Goal: Navigation & Orientation: Find specific page/section

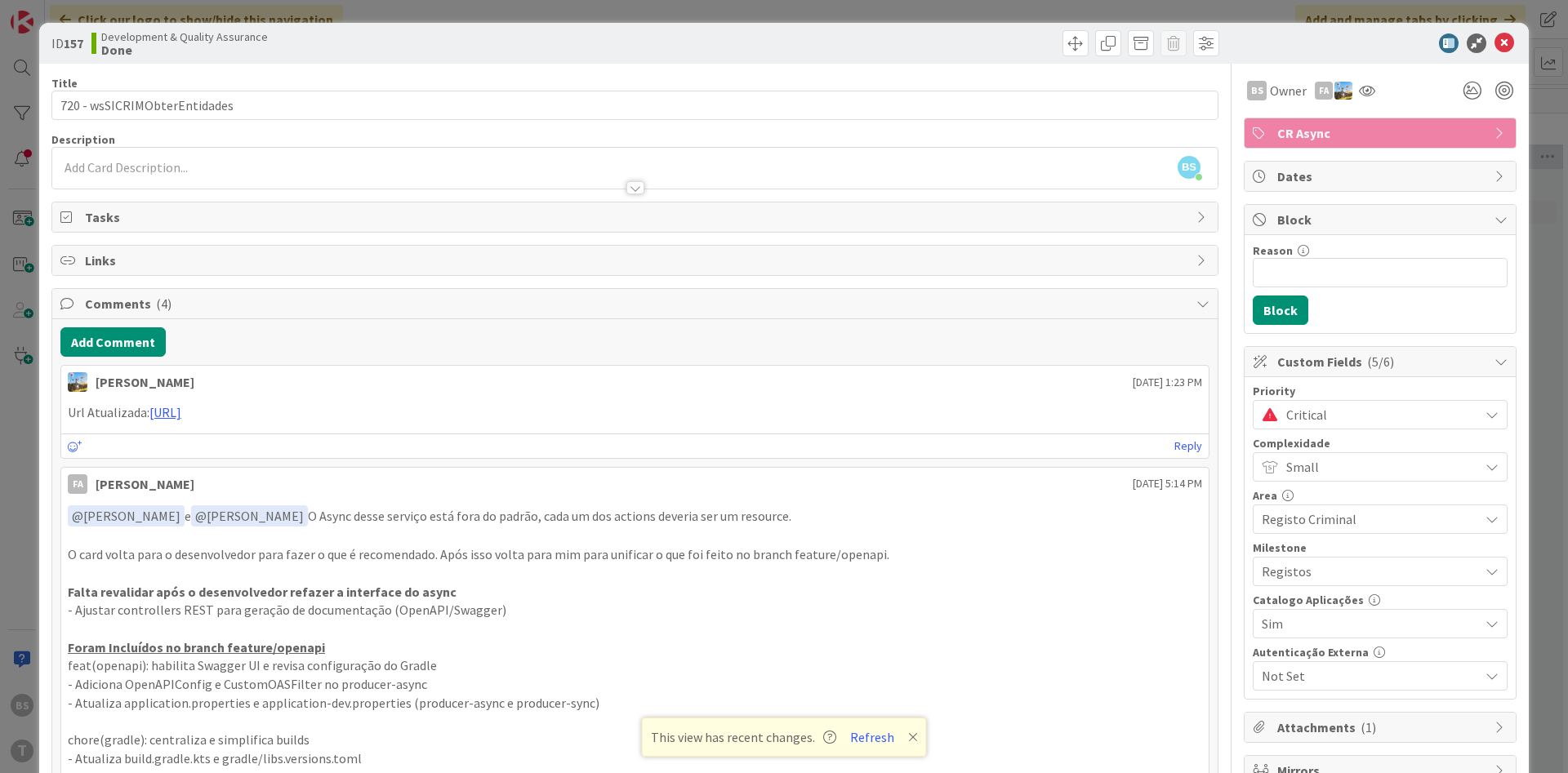
scroll to position [196, 308]
click at [1507, 44] on icon at bounding box center [1504, 43] width 20 height 20
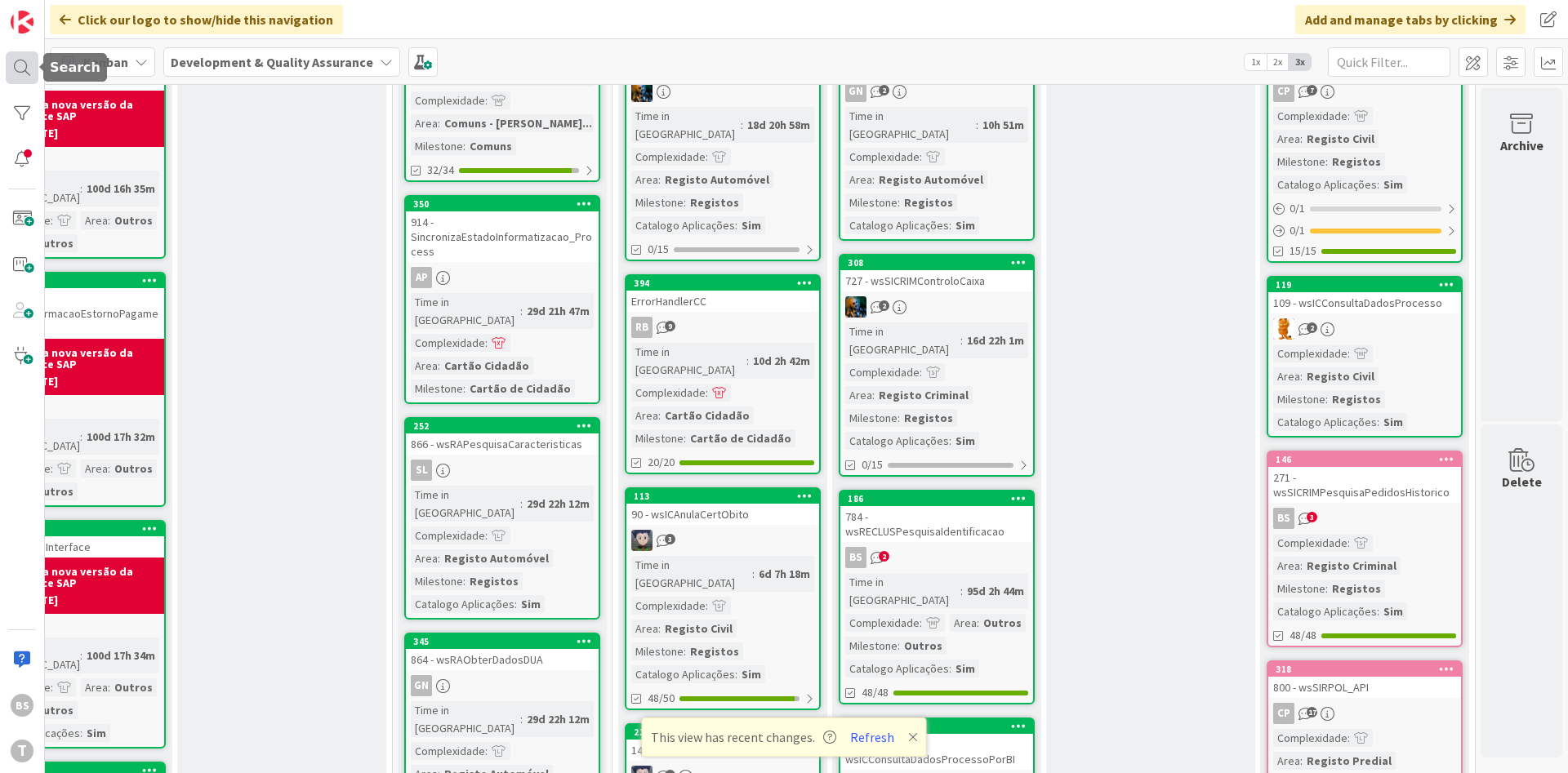
click at [27, 69] on div at bounding box center [22, 68] width 33 height 32
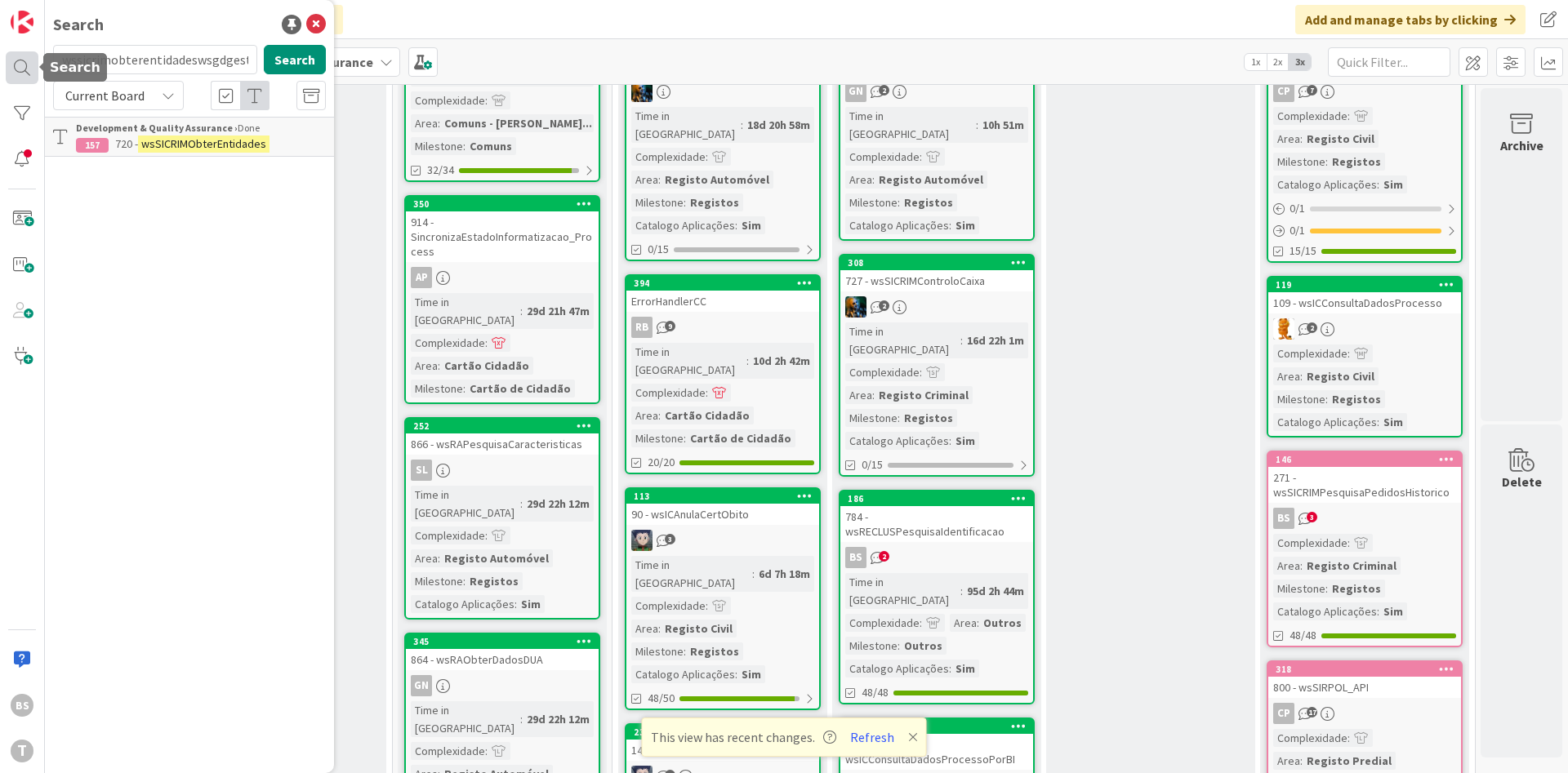
scroll to position [0, 74]
click at [150, 62] on input "wssicrimobterentidadeswsgdgestaodocumental" at bounding box center [155, 59] width 204 height 29
type input "wsgdgestaodocumental"
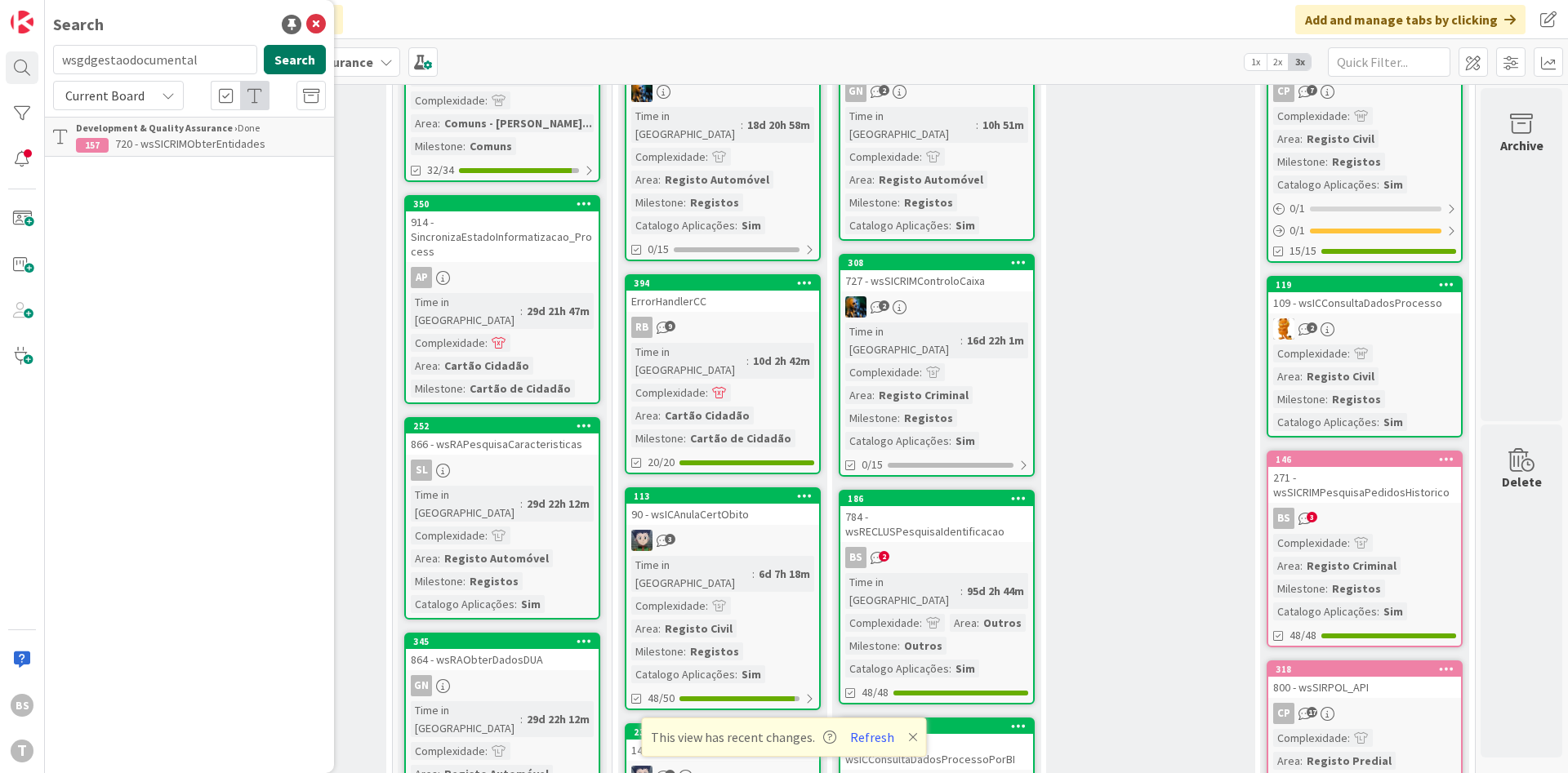
click at [303, 72] on button "Search" at bounding box center [294, 59] width 62 height 29
click at [207, 137] on mark "wsGDGestaoDocumental" at bounding box center [202, 144] width 128 height 17
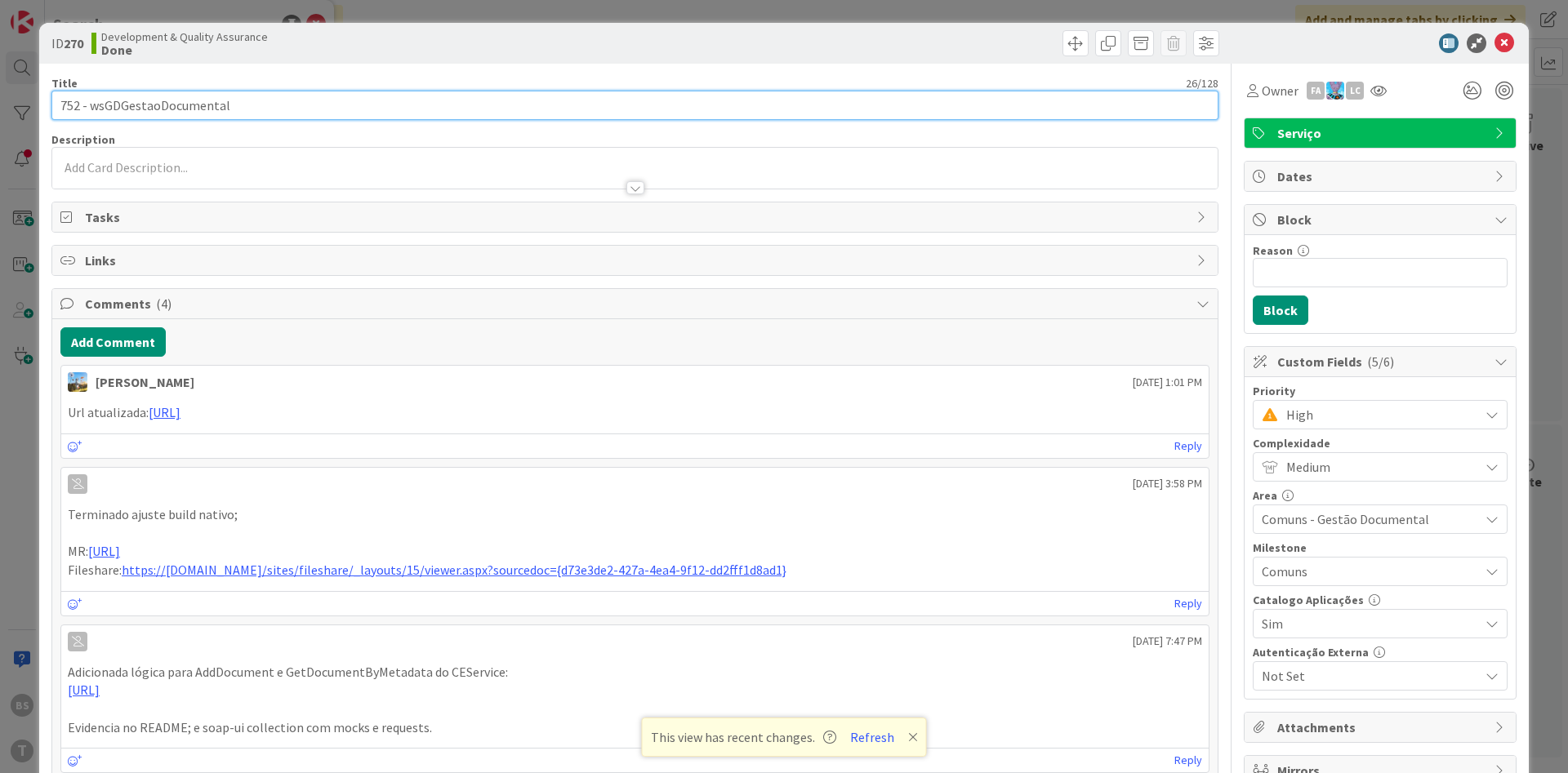
click at [175, 103] on input "752 - wsGDGestaoDocumental" at bounding box center [635, 105] width 1167 height 29
